Goal: Information Seeking & Learning: Learn about a topic

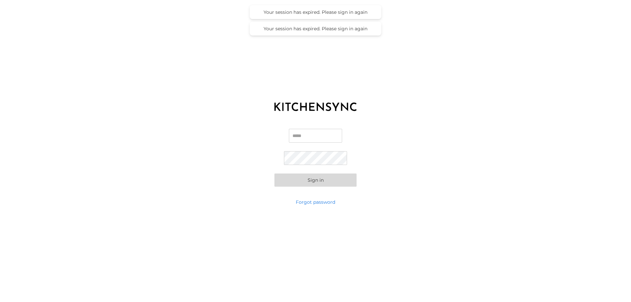
type input "**********"
click at [315, 182] on button "Sign in" at bounding box center [315, 179] width 82 height 13
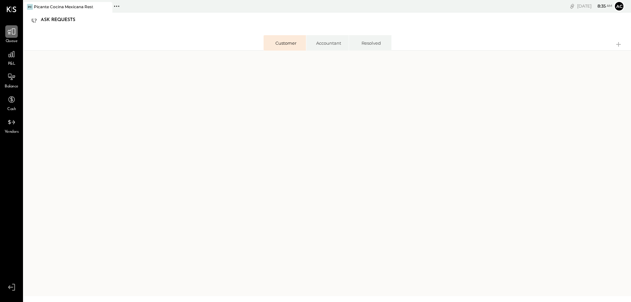
click at [9, 37] on div at bounding box center [11, 31] width 12 height 12
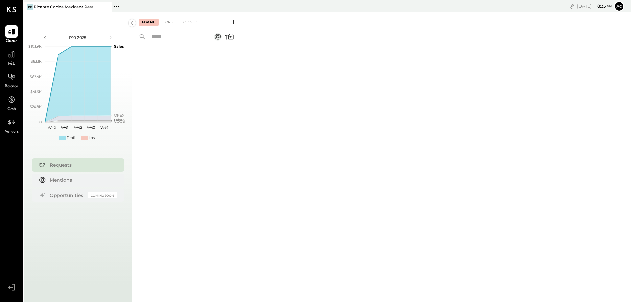
click at [83, 166] on div "Requests" at bounding box center [82, 165] width 64 height 7
click at [149, 22] on div "For Me" at bounding box center [149, 22] width 20 height 7
click at [11, 76] on icon at bounding box center [11, 77] width 9 height 9
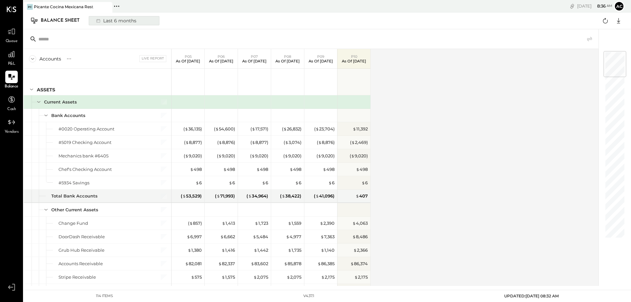
click at [119, 21] on div "Last 6 months" at bounding box center [115, 20] width 47 height 9
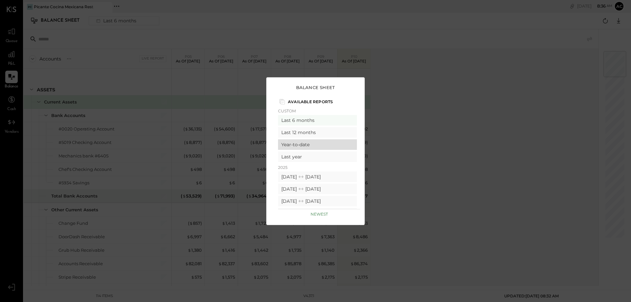
click at [295, 144] on div "Year-to-date" at bounding box center [317, 144] width 79 height 11
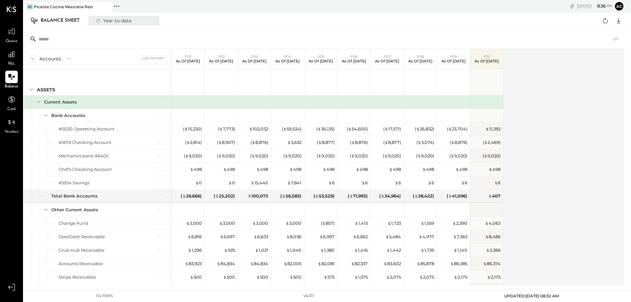
click at [110, 19] on div "Year-to-date" at bounding box center [113, 20] width 42 height 9
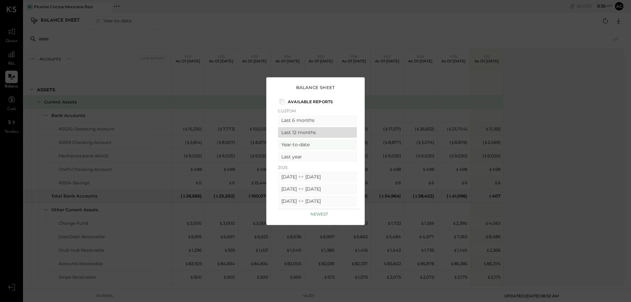
click at [306, 133] on div "Last 12 months" at bounding box center [317, 132] width 79 height 11
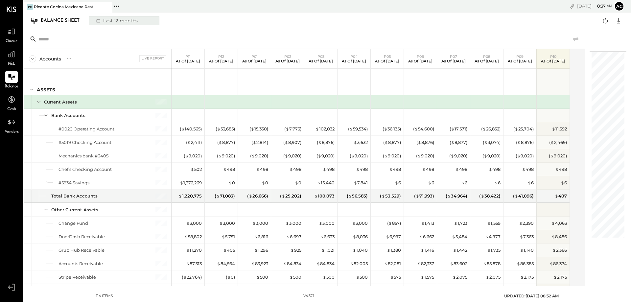
click at [128, 21] on div "Last 12 months" at bounding box center [116, 20] width 48 height 9
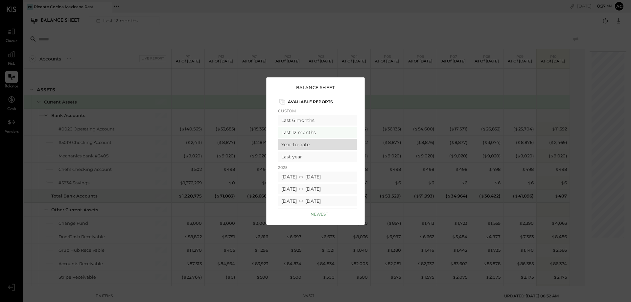
click at [288, 146] on div "Year-to-date" at bounding box center [317, 144] width 79 height 11
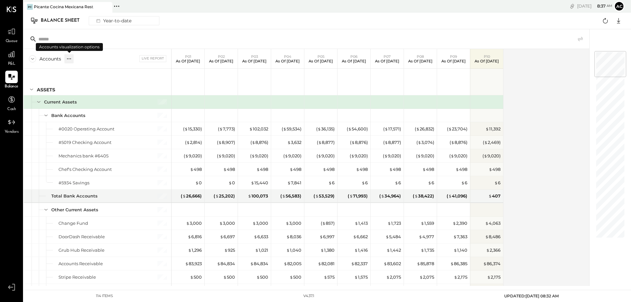
click at [70, 59] on icon at bounding box center [69, 59] width 7 height 7
click at [59, 60] on div "Accounts" at bounding box center [50, 59] width 22 height 7
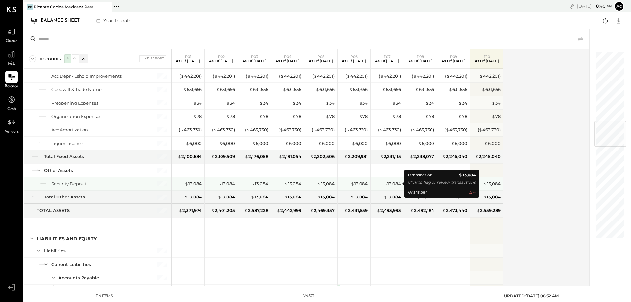
scroll to position [545, 0]
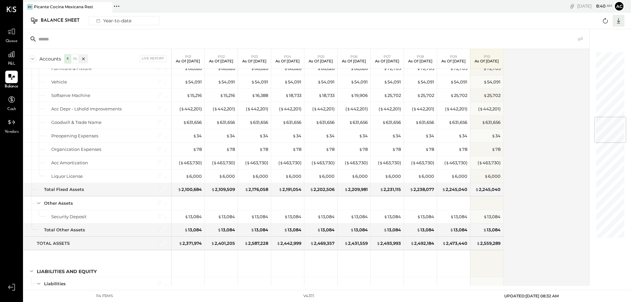
click at [617, 22] on icon at bounding box center [618, 20] width 9 height 9
click at [589, 57] on div "Excel" at bounding box center [598, 59] width 53 height 14
click at [15, 55] on icon at bounding box center [11, 54] width 7 height 7
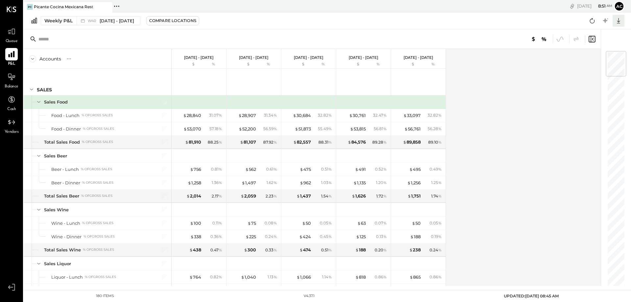
click at [621, 21] on icon at bounding box center [618, 20] width 9 height 9
click at [594, 58] on div "Excel" at bounding box center [598, 59] width 53 height 14
click at [61, 20] on div "Weekly P&L" at bounding box center [58, 20] width 28 height 7
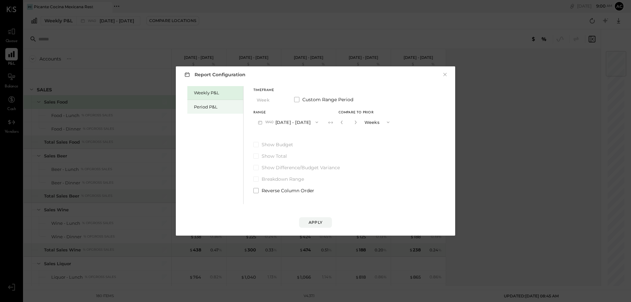
click at [221, 107] on div "Period P&L" at bounding box center [217, 107] width 46 height 6
click at [314, 222] on div "Apply" at bounding box center [315, 222] width 14 height 6
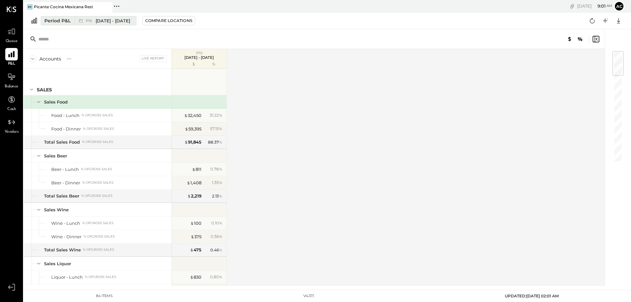
click at [130, 21] on span "[DATE] - [DATE]" at bounding box center [113, 21] width 34 height 6
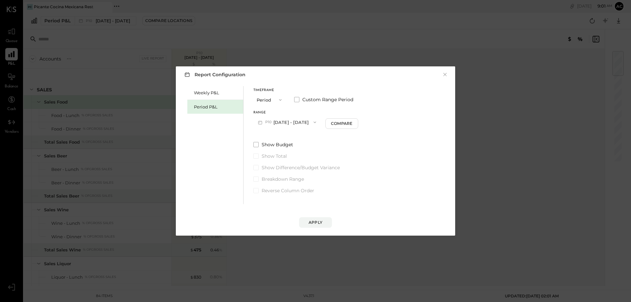
click at [317, 123] on icon "button" at bounding box center [314, 122] width 5 height 5
click at [305, 139] on div "P09 [DATE] - [DATE]" at bounding box center [291, 137] width 75 height 14
click at [315, 221] on div "Apply" at bounding box center [315, 222] width 14 height 6
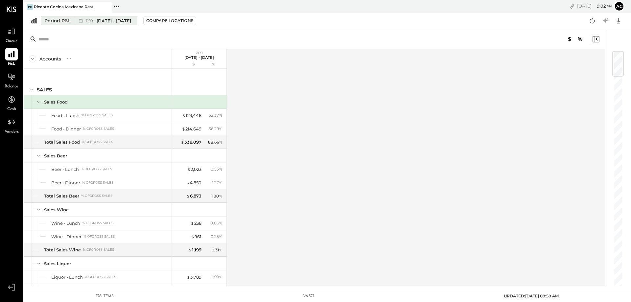
click at [83, 19] on icon at bounding box center [81, 20] width 7 height 7
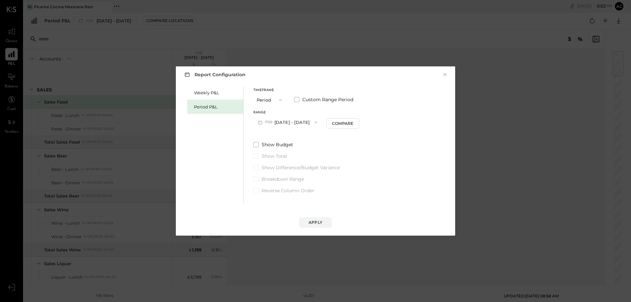
click at [295, 123] on button "P09 [DATE] - [DATE]" at bounding box center [287, 122] width 68 height 12
click at [288, 151] on span "[DATE] - [DATE]" at bounding box center [284, 151] width 31 height 6
click at [314, 223] on div "Apply" at bounding box center [315, 222] width 14 height 6
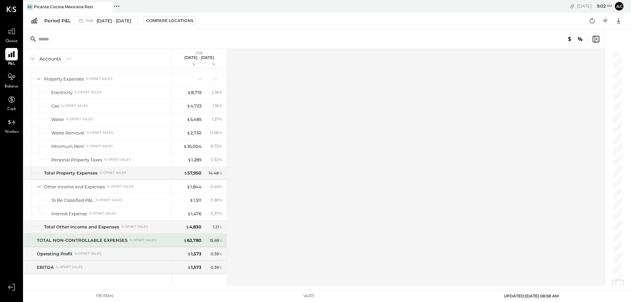
scroll to position [1925, 0]
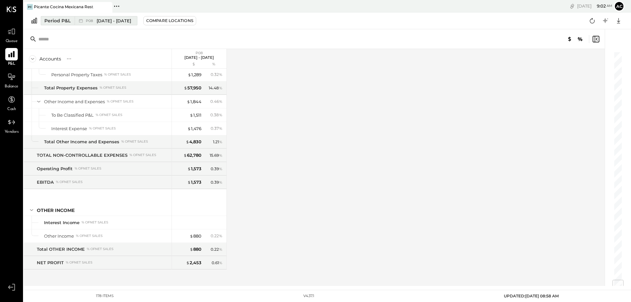
click at [103, 20] on span "[DATE] - [DATE]" at bounding box center [114, 21] width 34 height 6
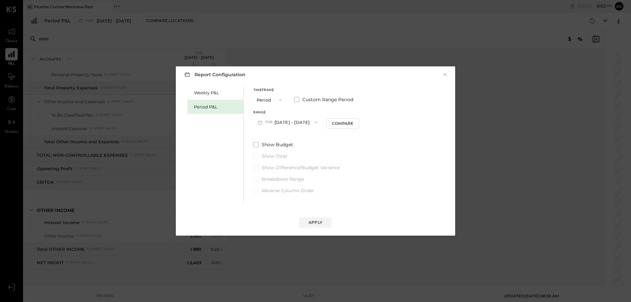
click at [298, 124] on button "P08 [DATE] - [DATE]" at bounding box center [287, 122] width 68 height 12
click at [289, 165] on span "[DATE] - [DATE]" at bounding box center [284, 165] width 31 height 6
click at [317, 223] on div "Apply" at bounding box center [315, 222] width 14 height 6
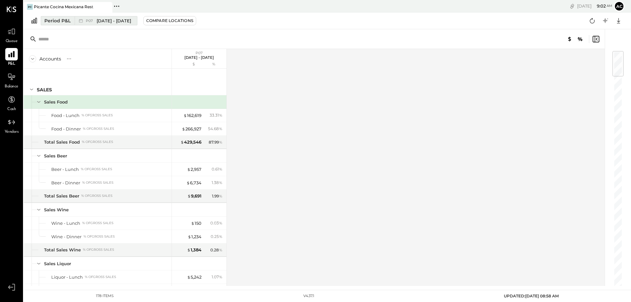
click at [117, 21] on span "[DATE] - [DATE]" at bounding box center [114, 21] width 34 height 6
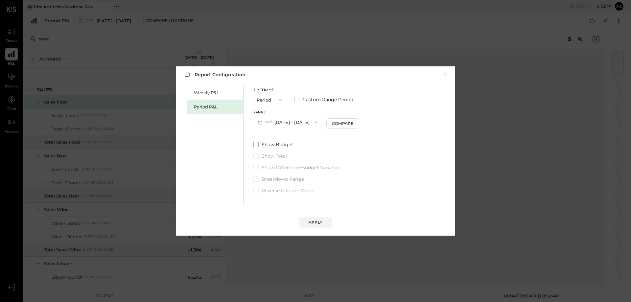
click at [299, 121] on button "P07 [DATE] - [DATE]" at bounding box center [287, 122] width 68 height 12
click at [292, 179] on span "[DATE] - [DATE]" at bounding box center [284, 178] width 31 height 6
click at [314, 223] on div "Apply" at bounding box center [315, 222] width 14 height 6
